Goal: Task Accomplishment & Management: Complete application form

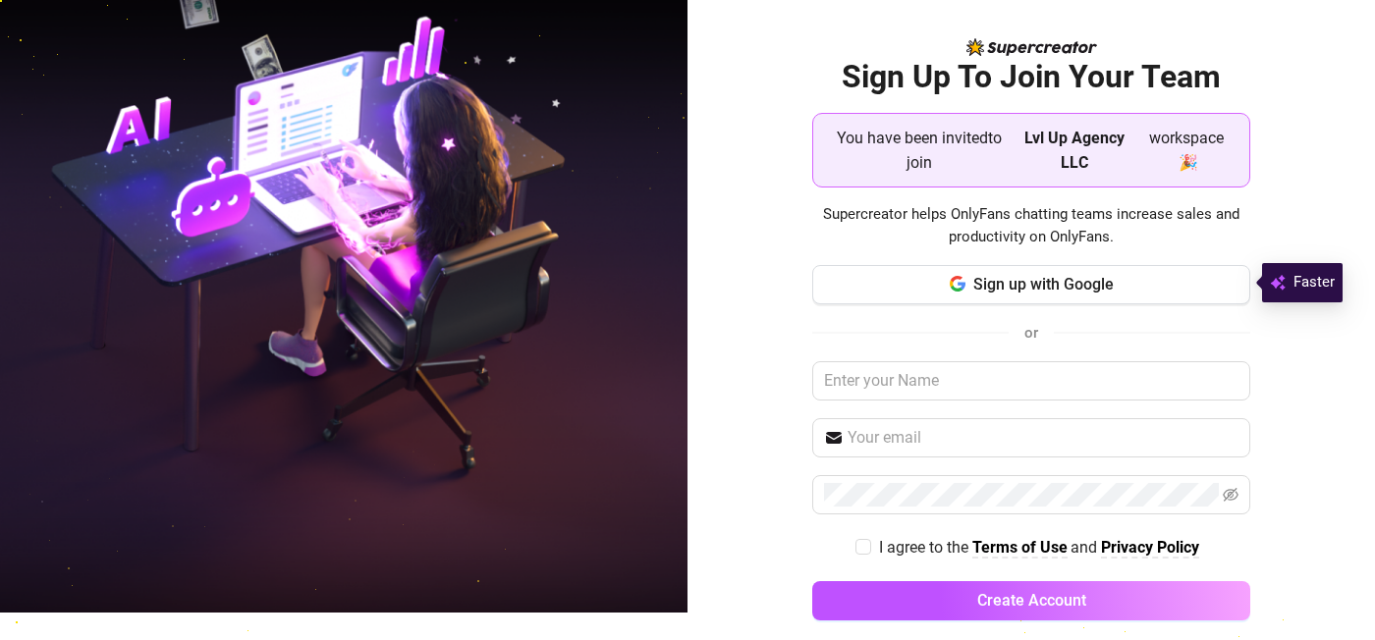
scroll to position [29, 0]
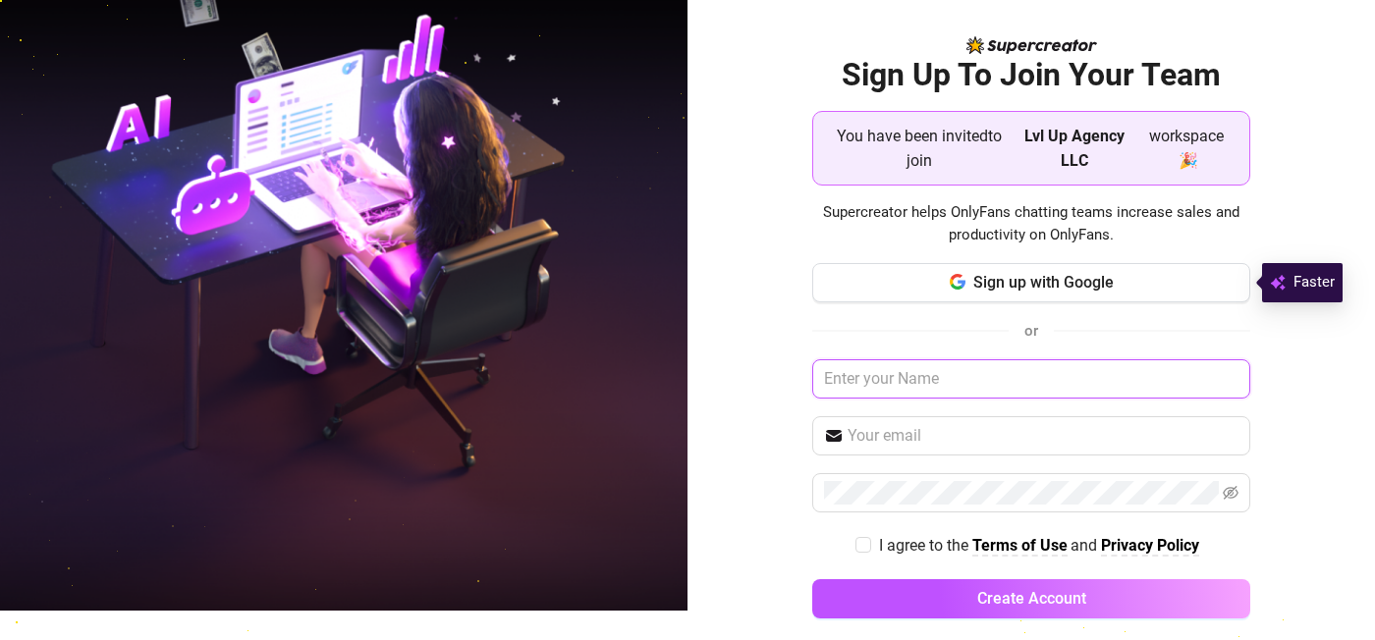
click at [922, 374] on input "text" at bounding box center [1031, 378] width 438 height 39
type input "[PERSON_NAME]"
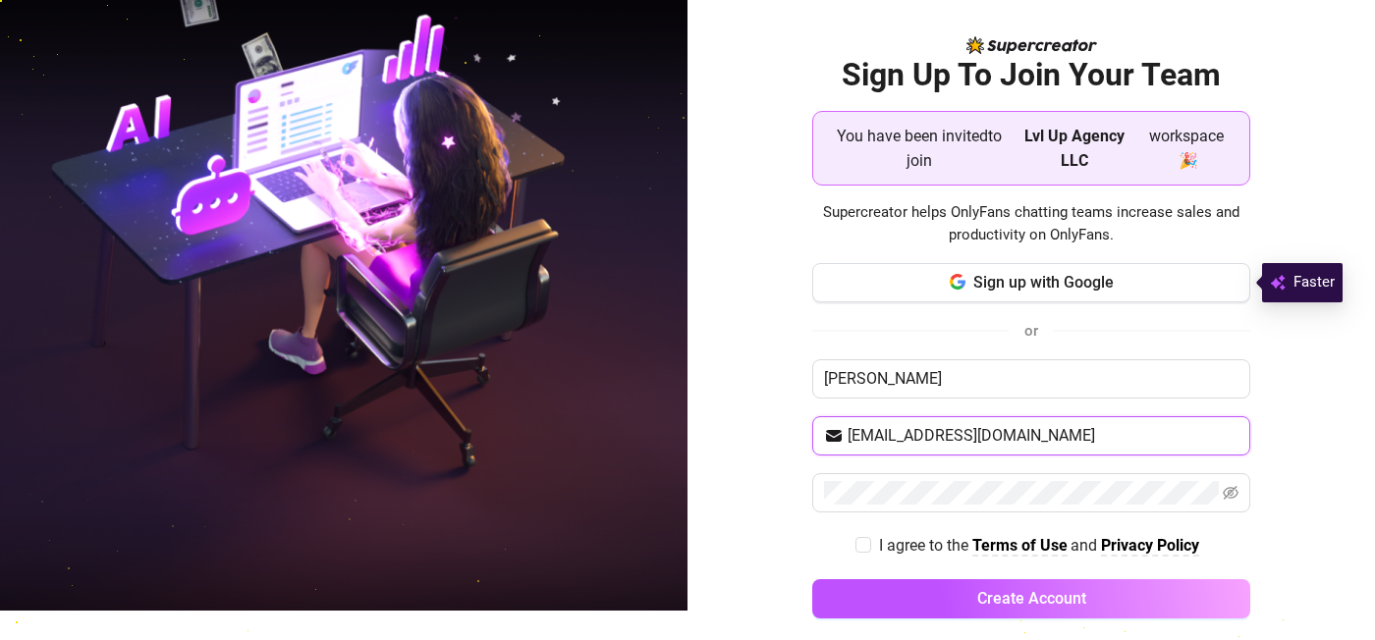
type input "[EMAIL_ADDRESS][DOMAIN_NAME]"
click at [769, 412] on div "Sign Up To Join Your Team You have been invited to join Lvl Up Agency LLC works…" at bounding box center [1030, 291] width 687 height 640
click at [812, 579] on button "Create Account" at bounding box center [1031, 598] width 438 height 39
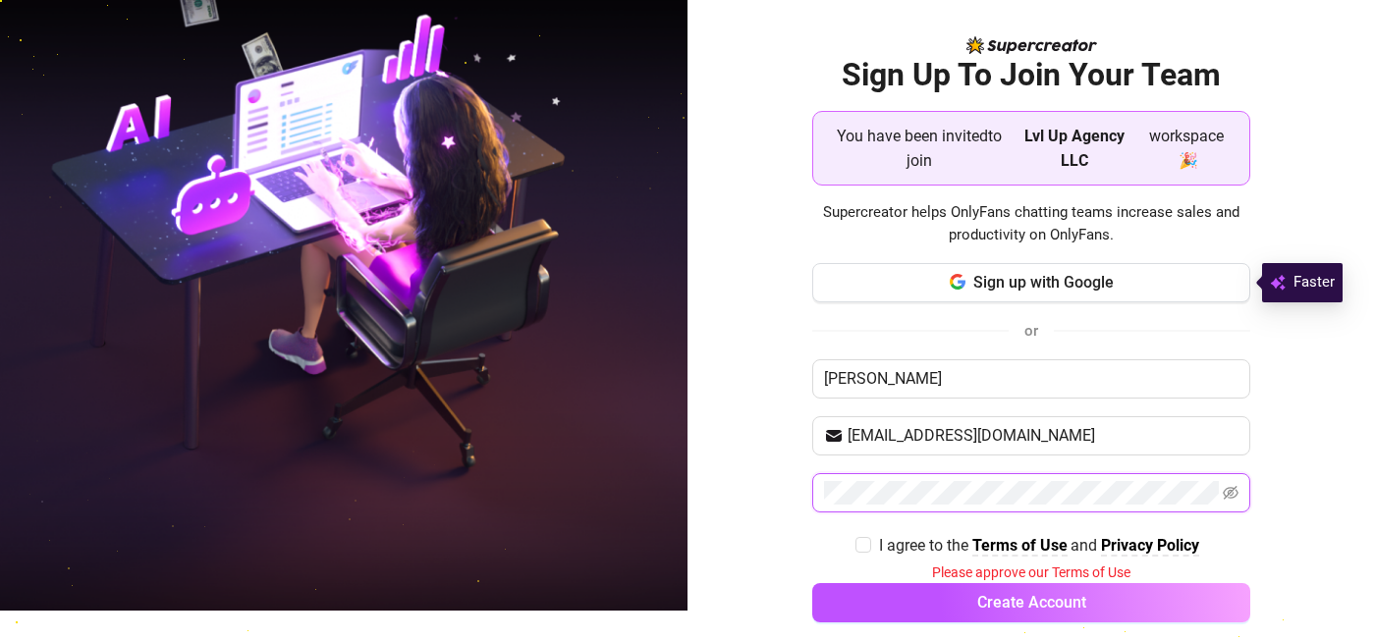
scroll to position [52, 0]
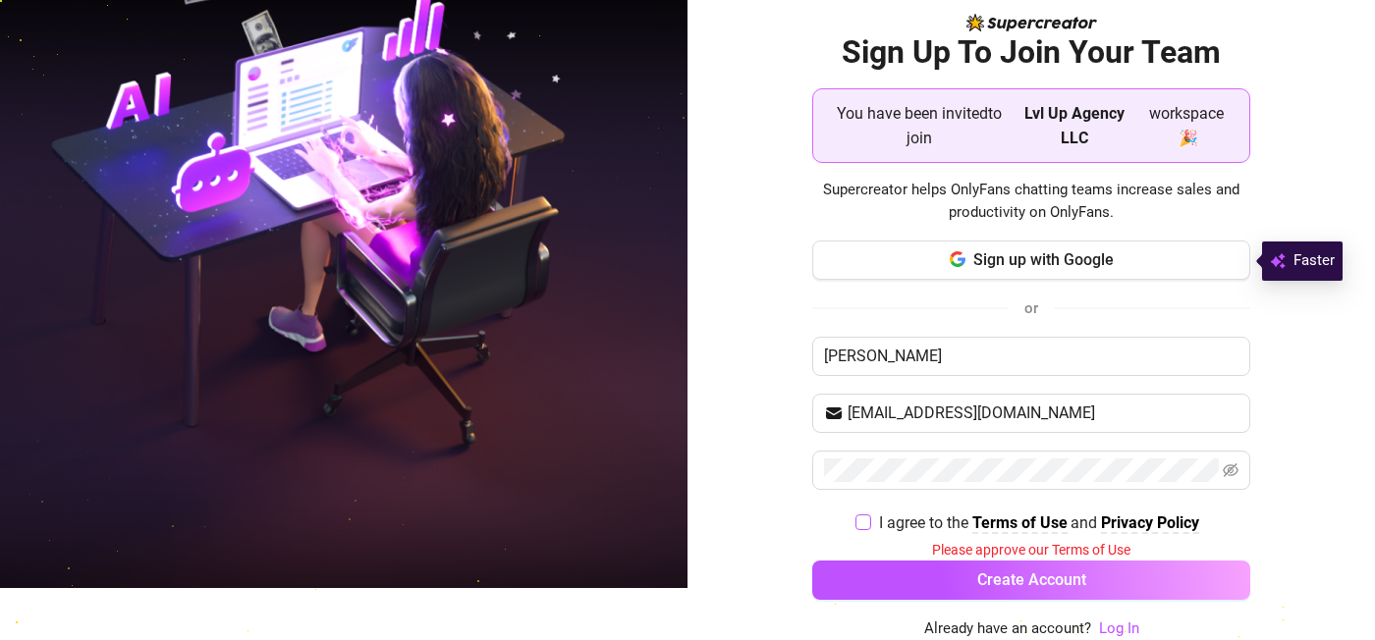
click at [866, 521] on input "I agree to the Terms of Use and Privacy Policy" at bounding box center [862, 522] width 14 height 14
checkbox input "true"
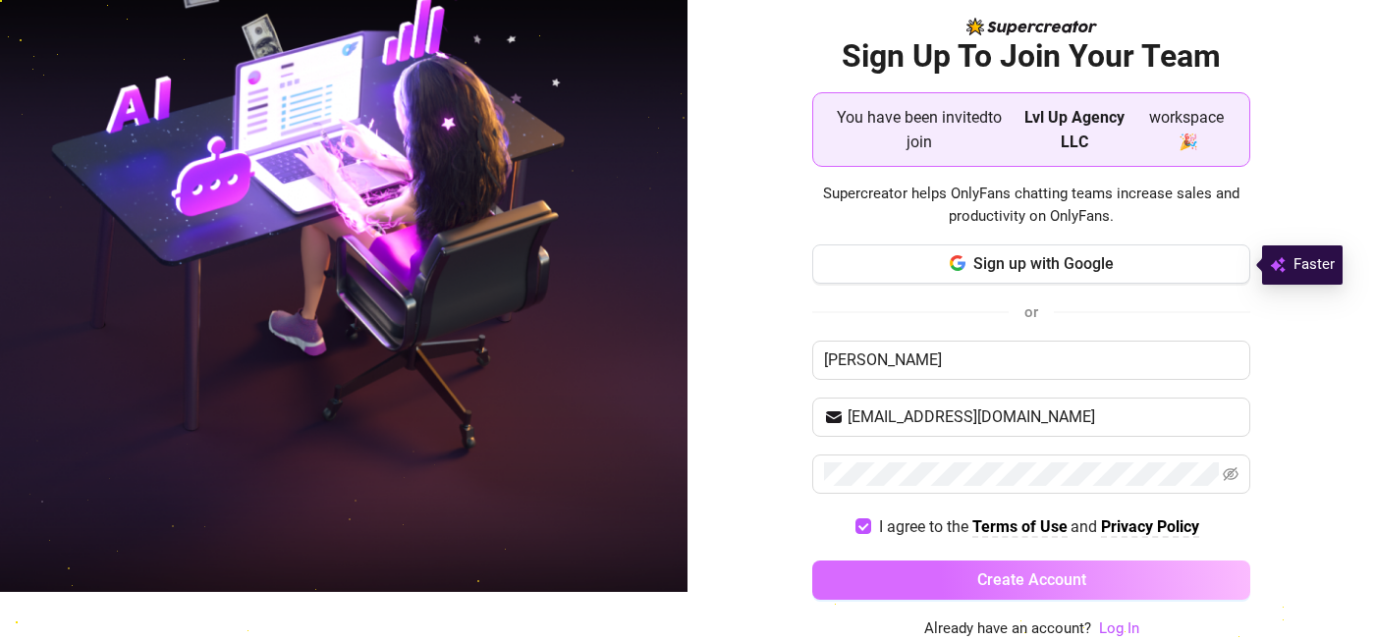
click at [874, 581] on button "Create Account" at bounding box center [1031, 580] width 438 height 39
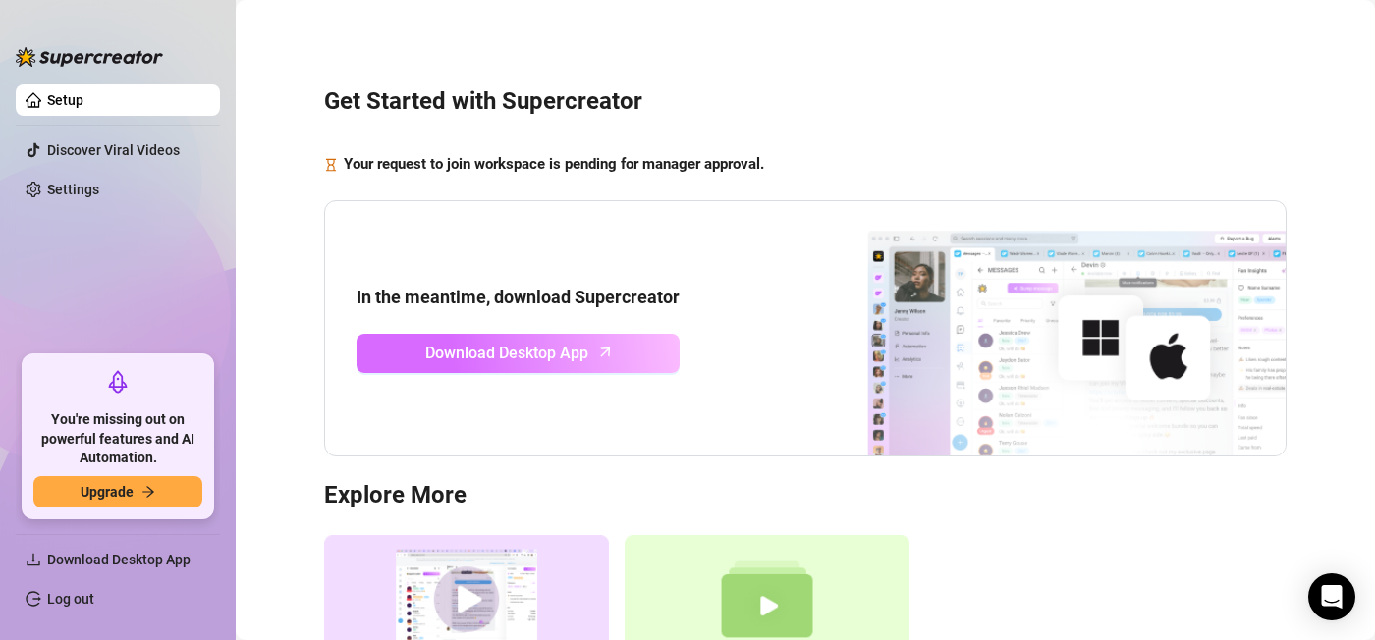
click at [477, 366] on link "Download Desktop App" at bounding box center [518, 353] width 323 height 39
